Goal: Register for event/course

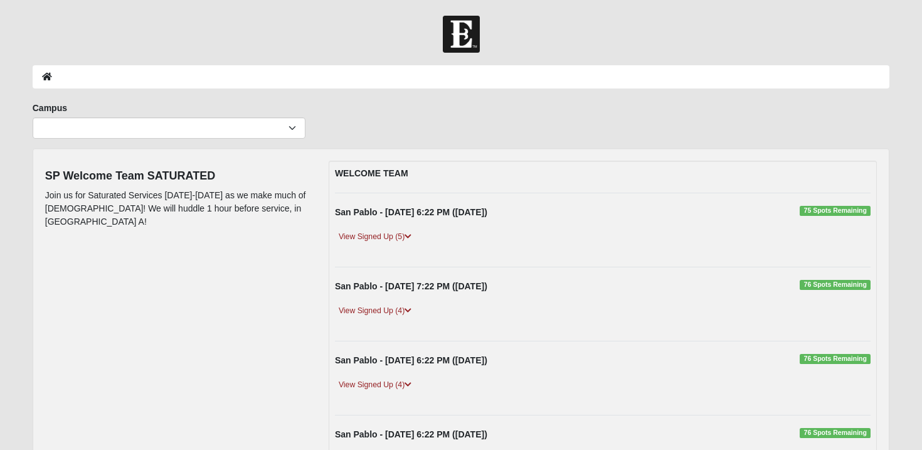
scroll to position [35, 0]
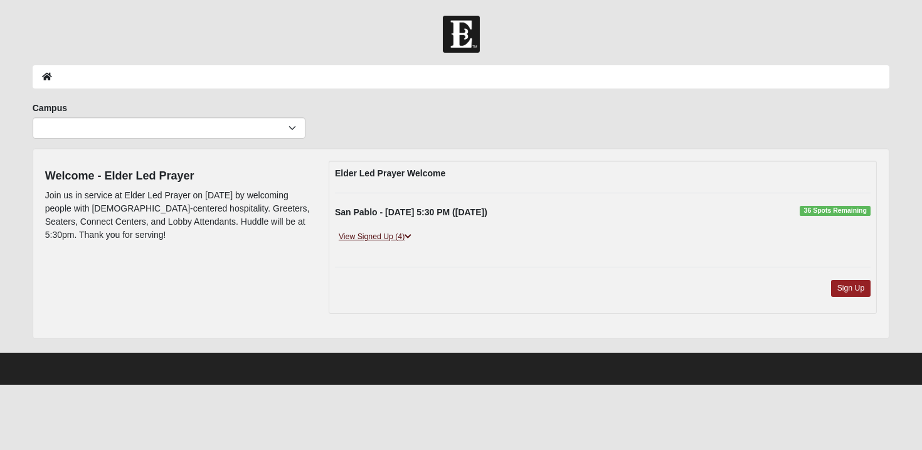
click at [380, 233] on link "View Signed Up (4)" at bounding box center [375, 236] width 80 height 13
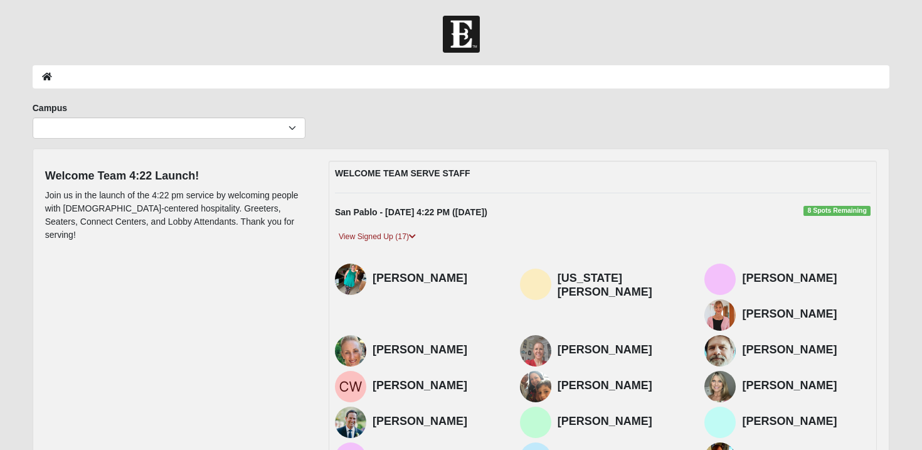
scroll to position [4, 0]
